Goal: Check status

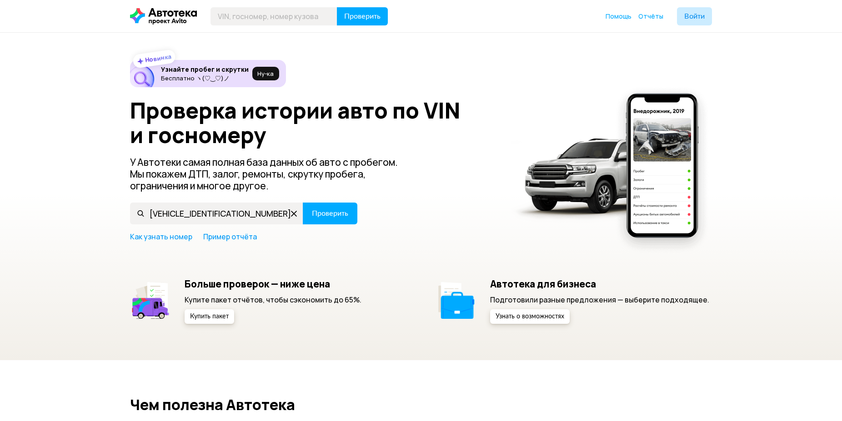
type input "[VEHICLE_IDENTIFICATION_NUMBER]"
click at [325, 212] on span "Проверить" at bounding box center [330, 213] width 36 height 7
click at [322, 210] on span "Проверить" at bounding box center [330, 213] width 36 height 7
click at [325, 217] on span "Проверить" at bounding box center [330, 213] width 36 height 7
type input "[VEHICLE_IDENTIFICATION_NUMBER]"
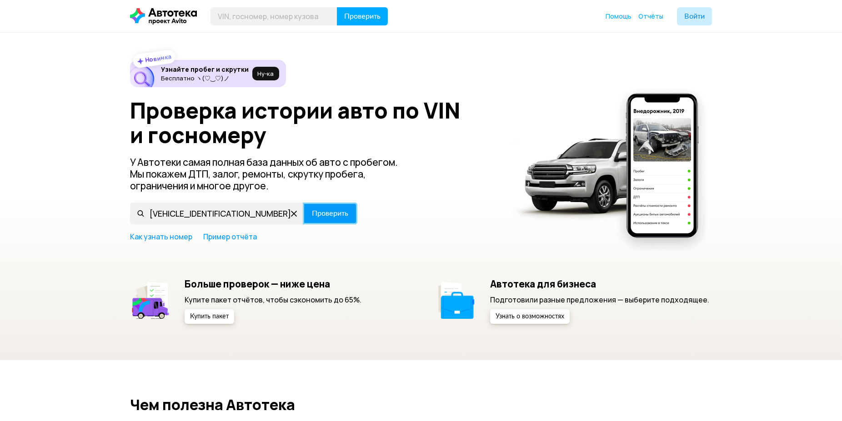
click at [324, 212] on span "Проверить" at bounding box center [330, 213] width 36 height 7
